Goal: Information Seeking & Learning: Learn about a topic

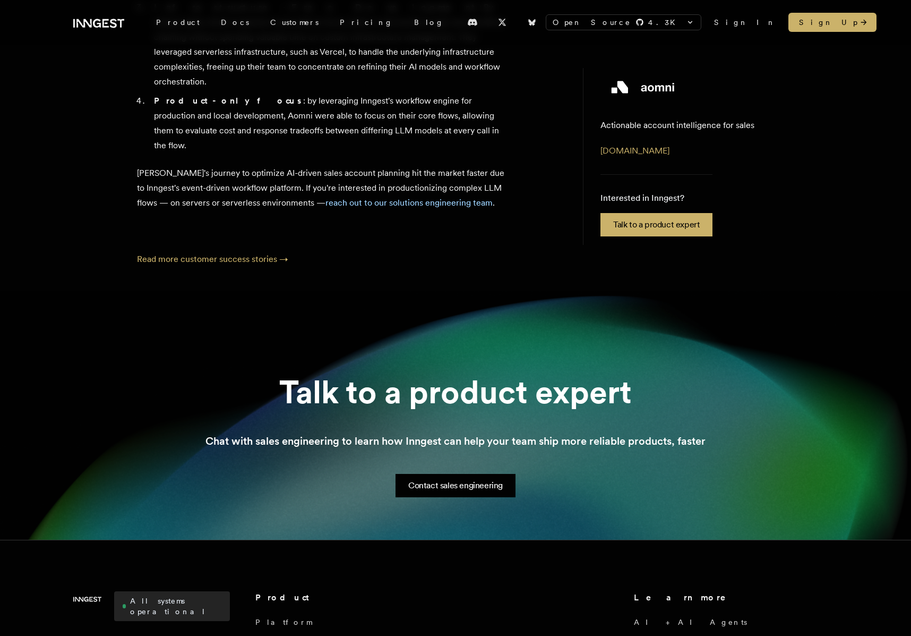
scroll to position [985, 0]
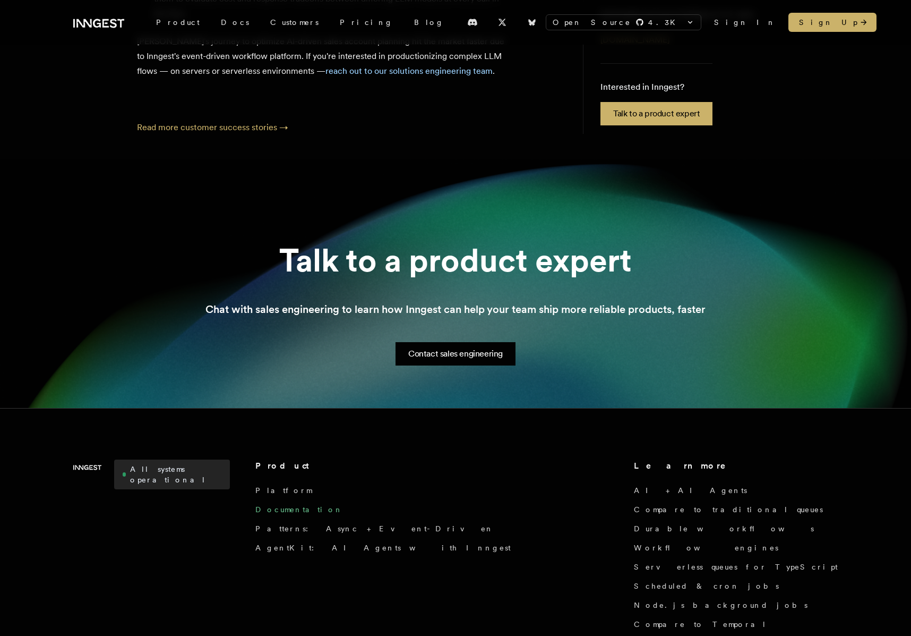
click at [292, 504] on link "Documentation" at bounding box center [299, 509] width 88 height 11
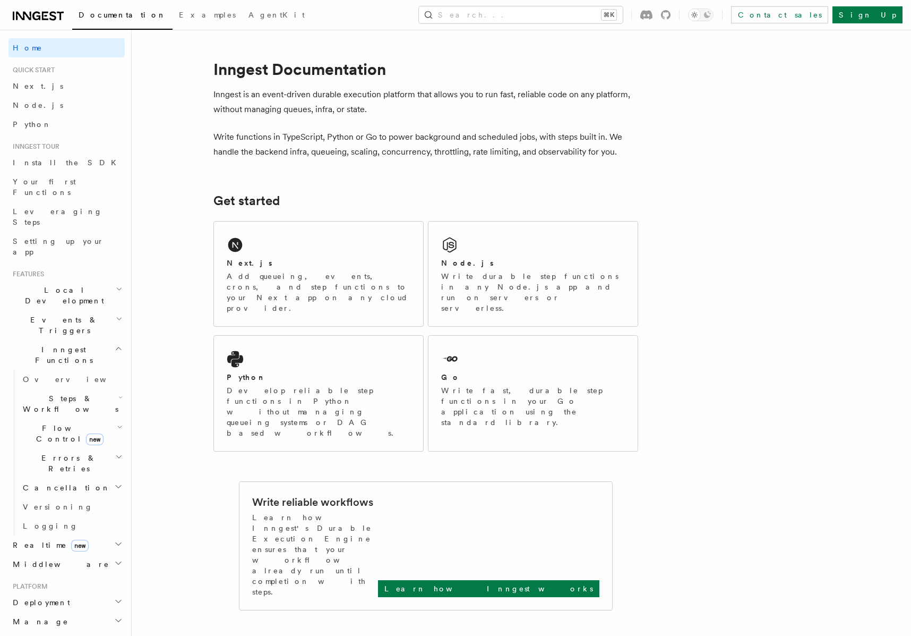
click at [120, 344] on icon "button" at bounding box center [119, 348] width 8 height 8
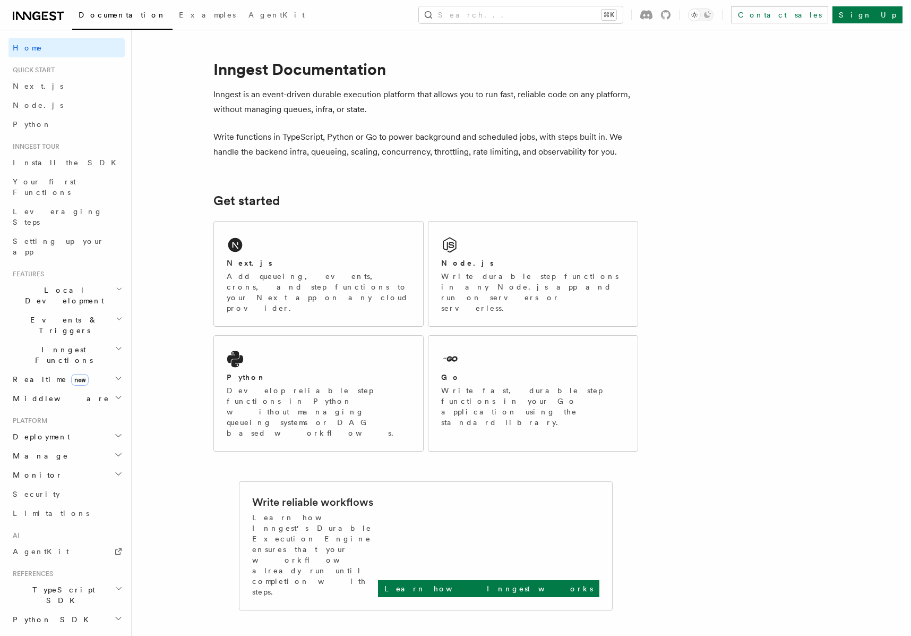
click at [88, 427] on h2 "Deployment" at bounding box center [66, 436] width 116 height 19
click at [50, 451] on span "Overview" at bounding box center [77, 455] width 109 height 8
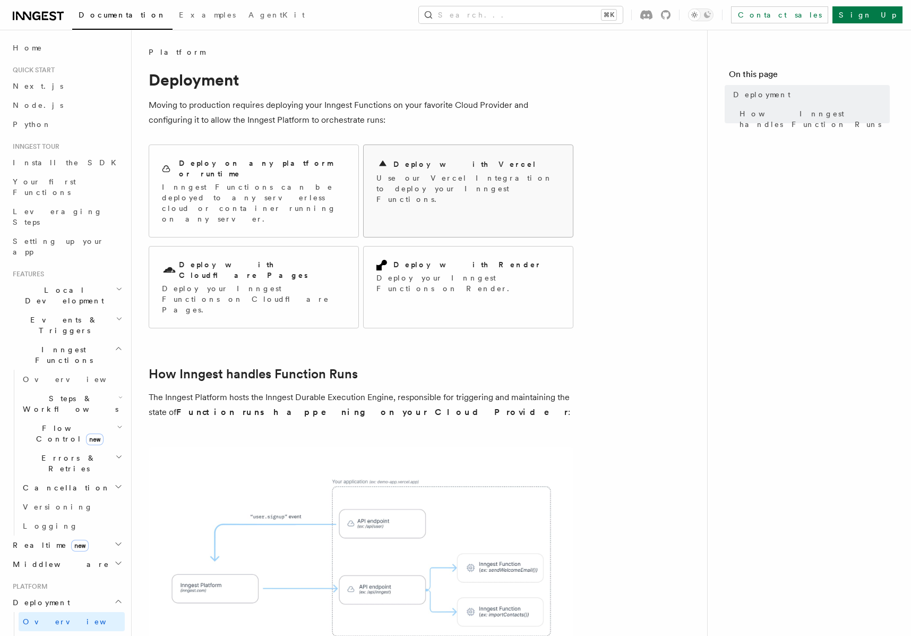
click at [391, 176] on p "Use our Vercel Integration to deploy your Inngest Functions." at bounding box center [468, 189] width 184 height 32
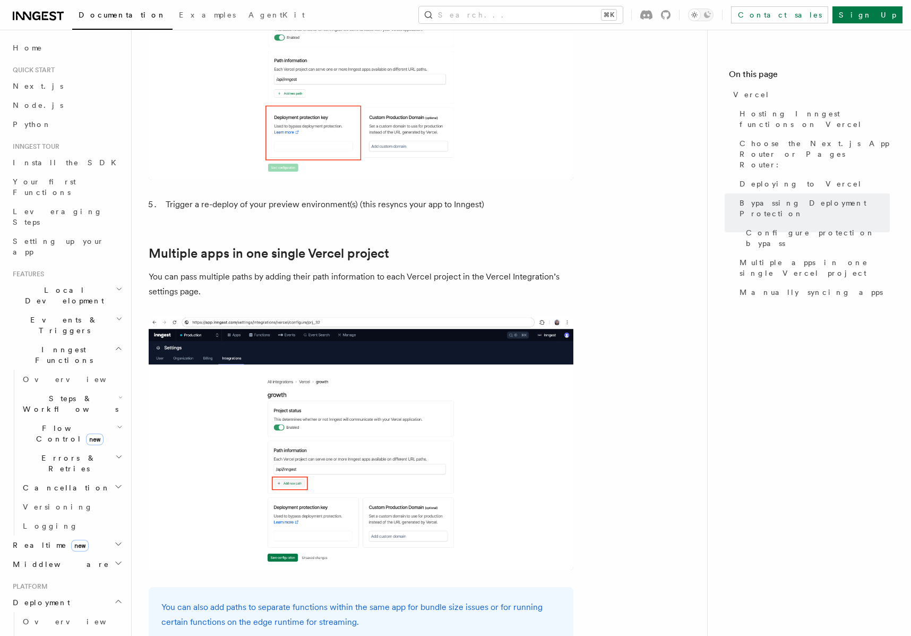
scroll to position [1593, 0]
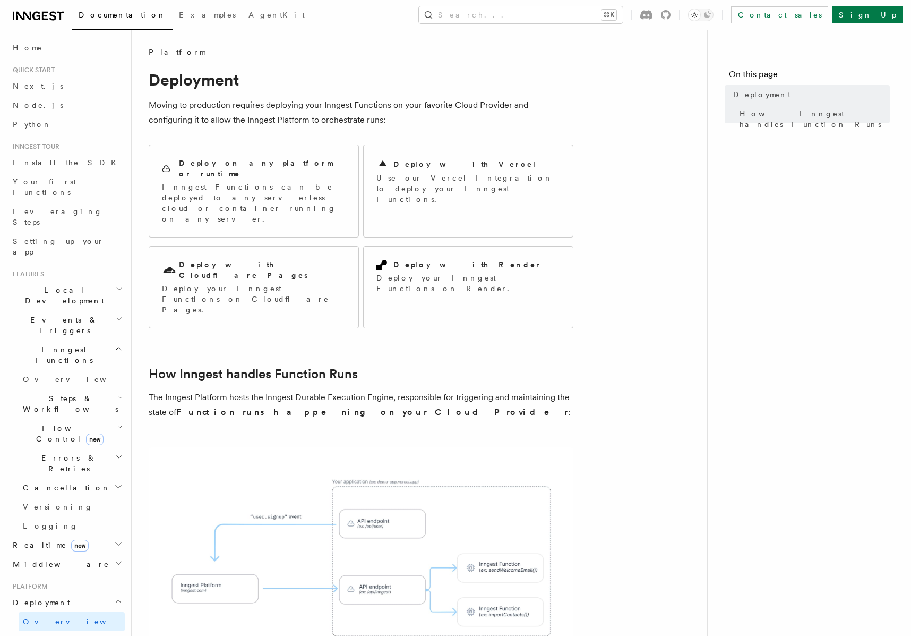
click at [188, 162] on h2 "Deploy on any platform or runtime" at bounding box center [262, 168] width 167 height 21
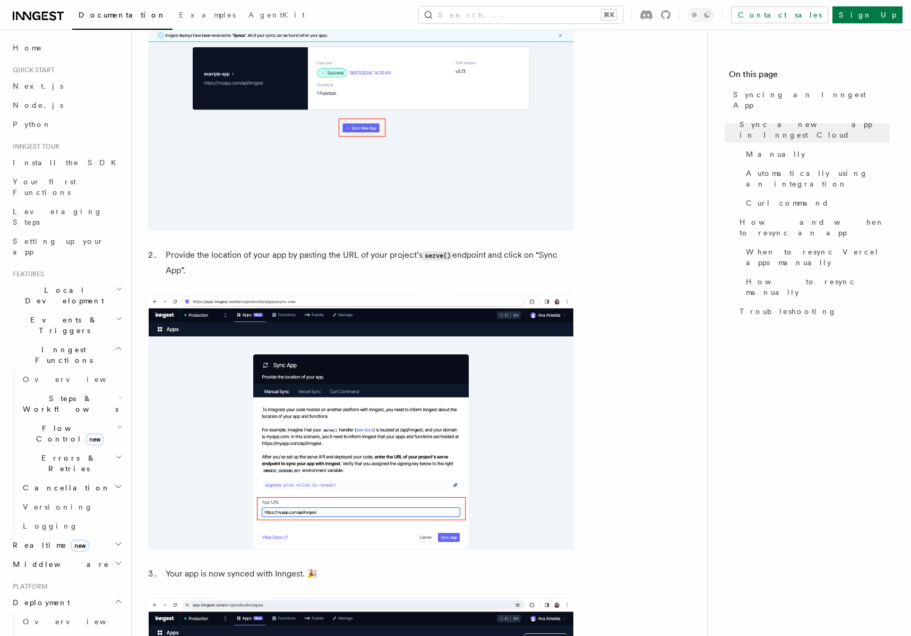
scroll to position [932, 0]
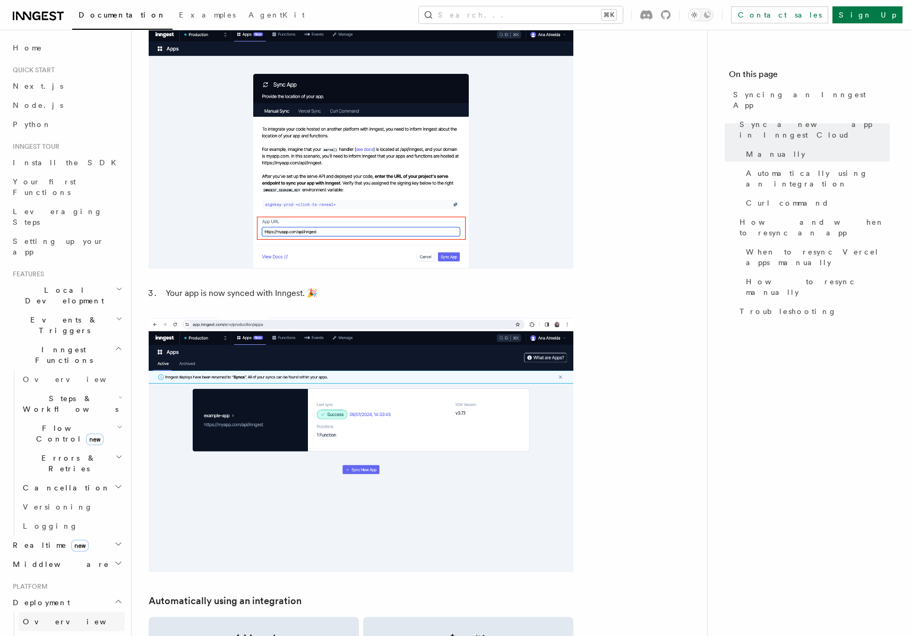
click at [37, 617] on span "Overview" at bounding box center [77, 621] width 109 height 8
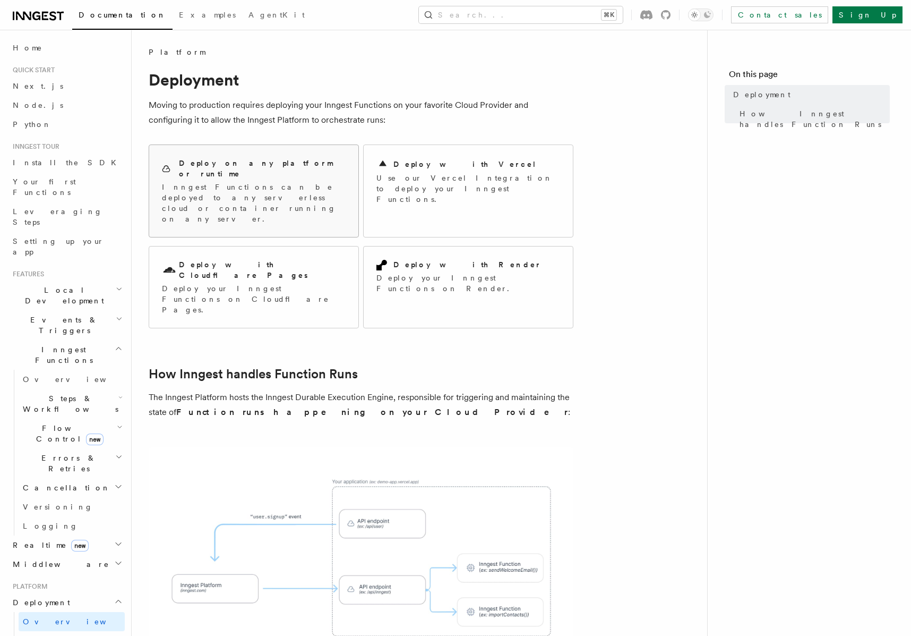
click at [207, 182] on p "Inngest Functions can be deployed to any serverless cloud or container running …" at bounding box center [254, 203] width 184 height 42
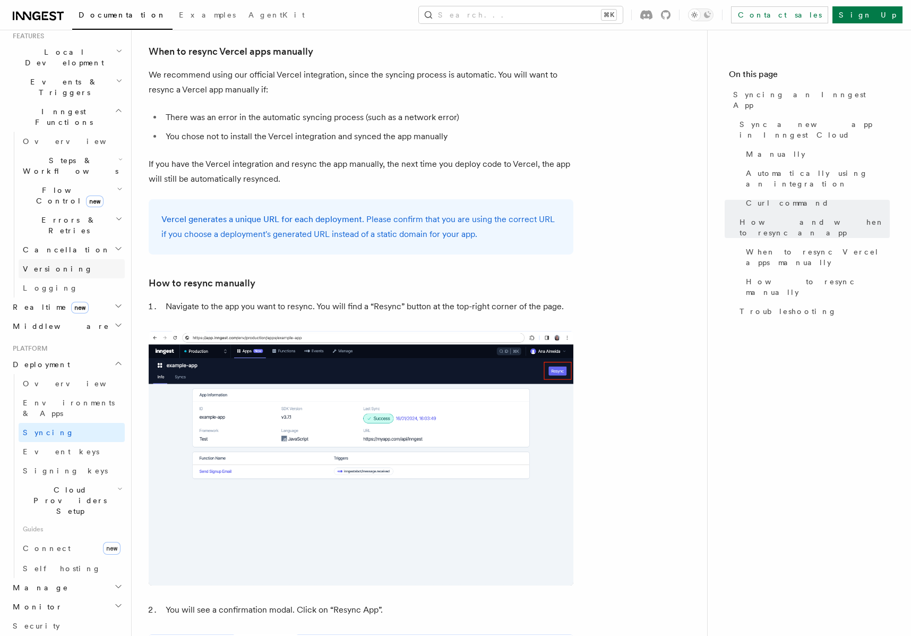
scroll to position [386, 0]
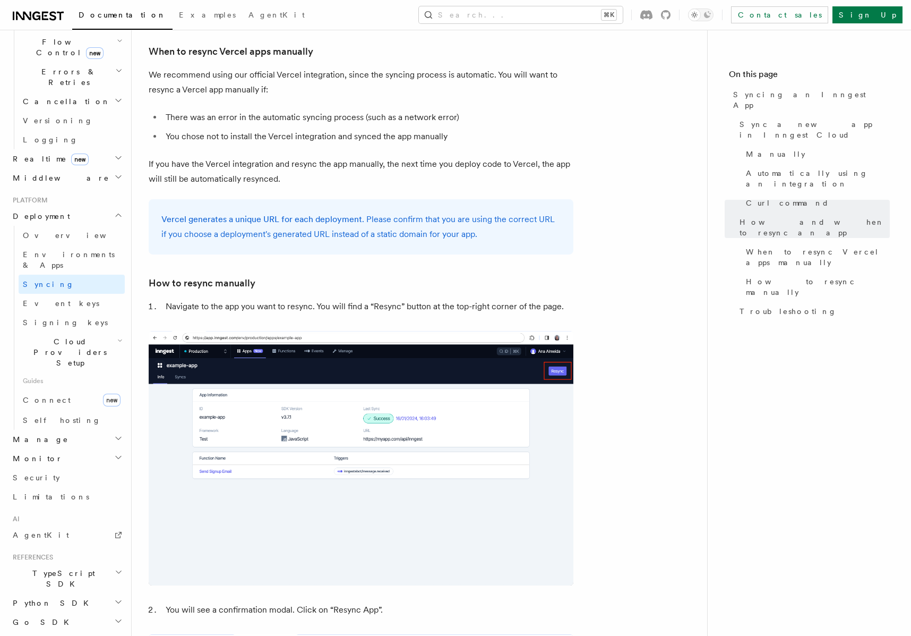
click at [48, 21] on icon at bounding box center [38, 16] width 51 height 13
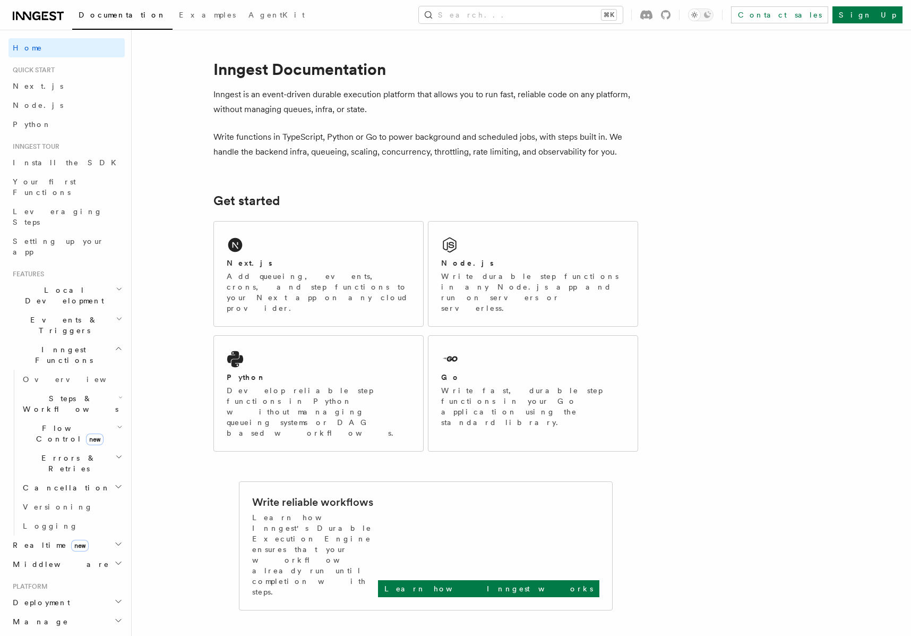
click at [66, 285] on span "Local Development" at bounding box center [61, 295] width 107 height 21
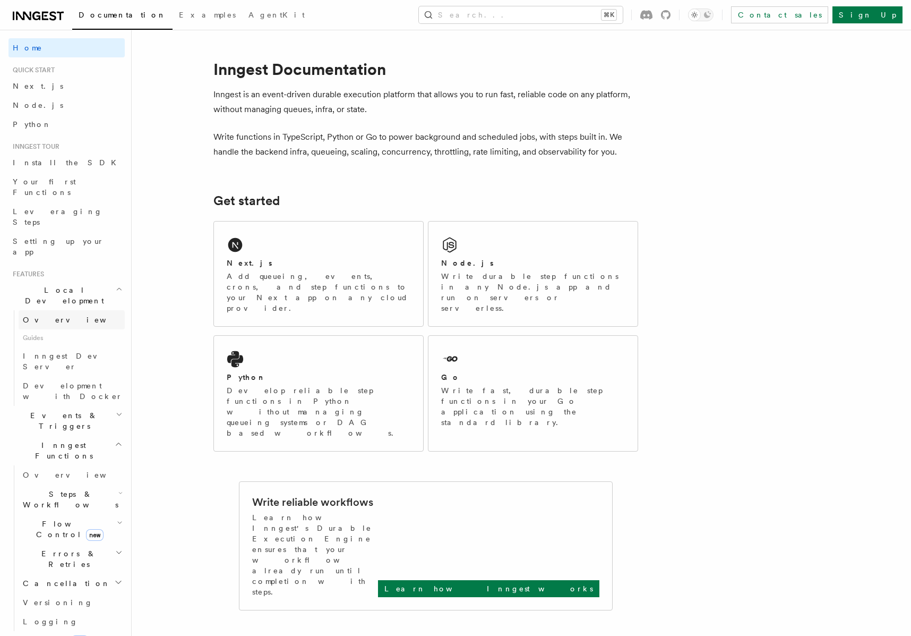
click at [52, 315] on span "Overview" at bounding box center [77, 319] width 109 height 8
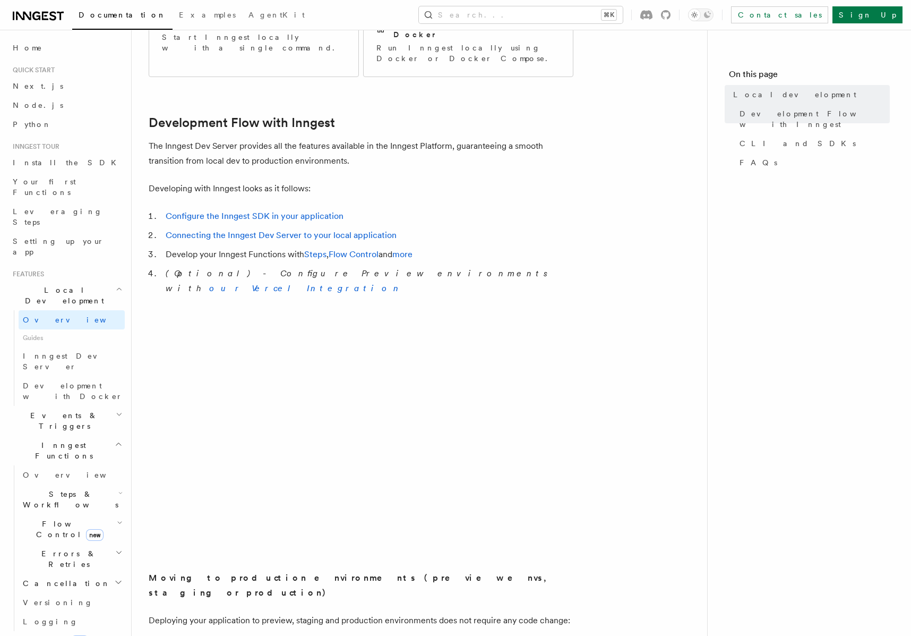
scroll to position [412, 0]
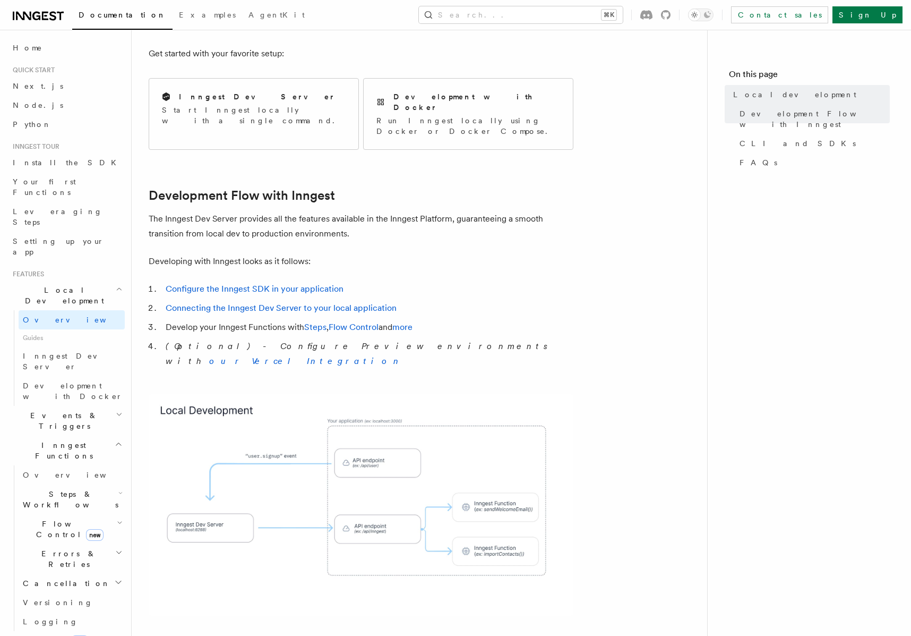
click at [289, 303] on link "Connecting the Inngest Dev Server to your local application" at bounding box center [281, 308] width 231 height 10
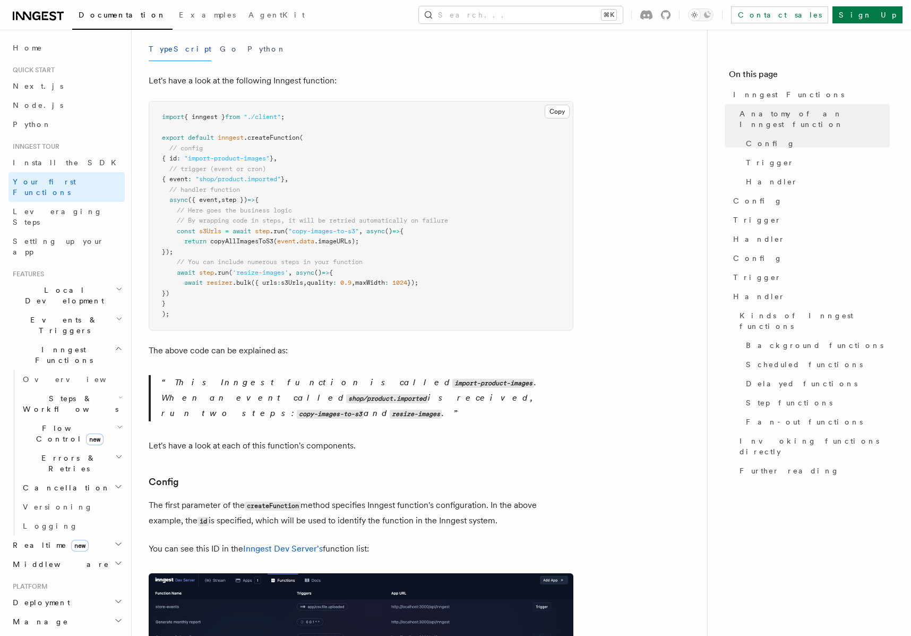
scroll to position [510, 0]
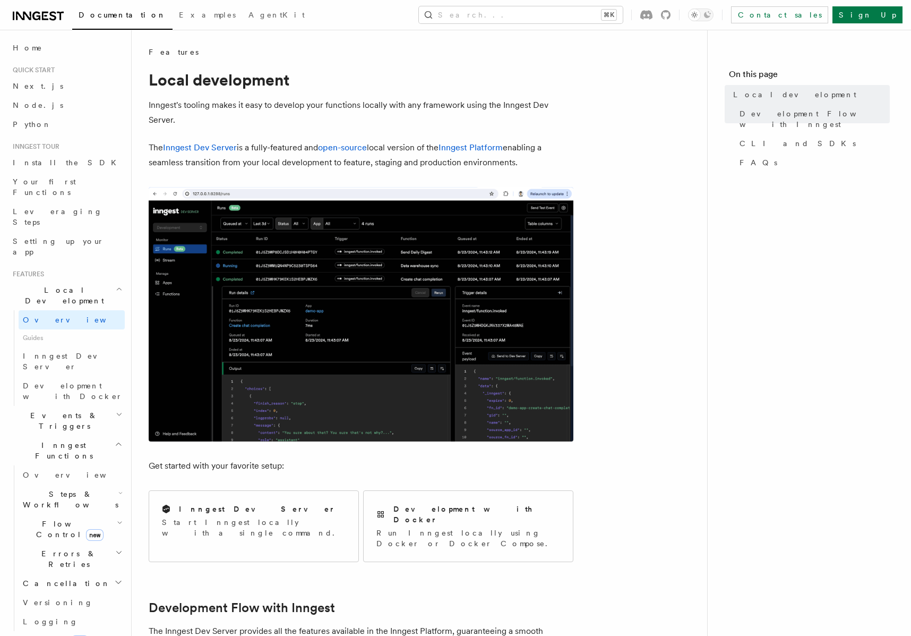
click at [207, 148] on link "Inngest Dev Server" at bounding box center [200, 147] width 74 height 10
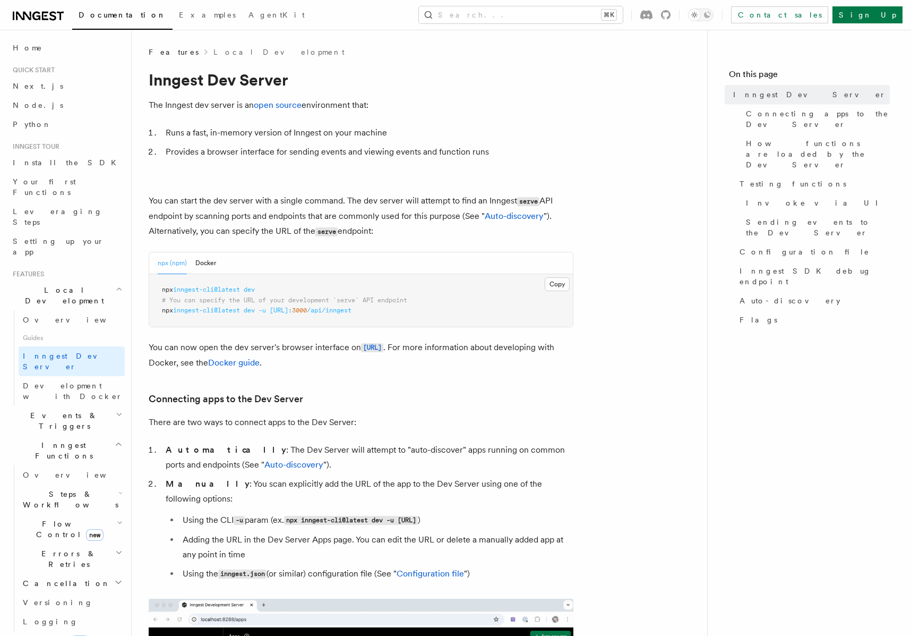
scroll to position [264, 0]
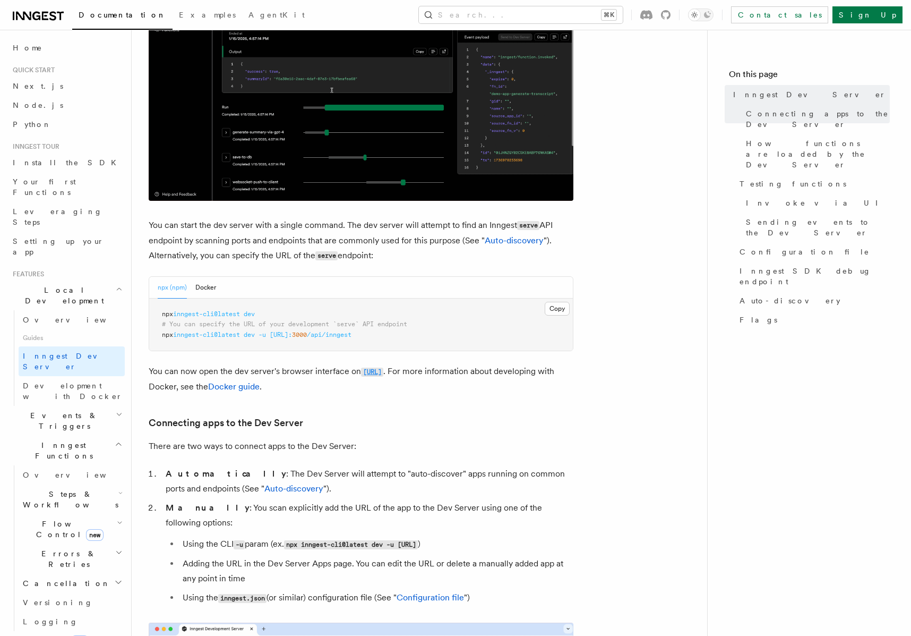
click at [369, 371] on code "http://localhost:8288" at bounding box center [372, 371] width 22 height 9
